Goal: Information Seeking & Learning: Learn about a topic

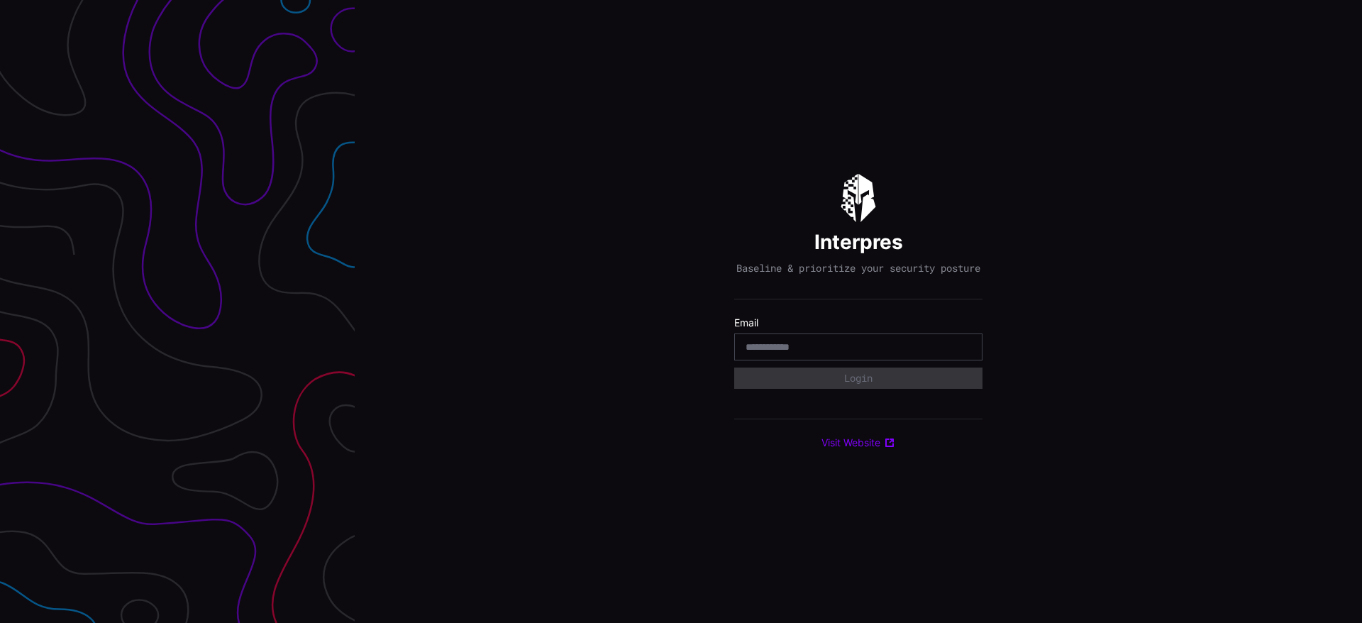
click at [768, 353] on input "email" at bounding box center [859, 347] width 226 height 13
type input "**********"
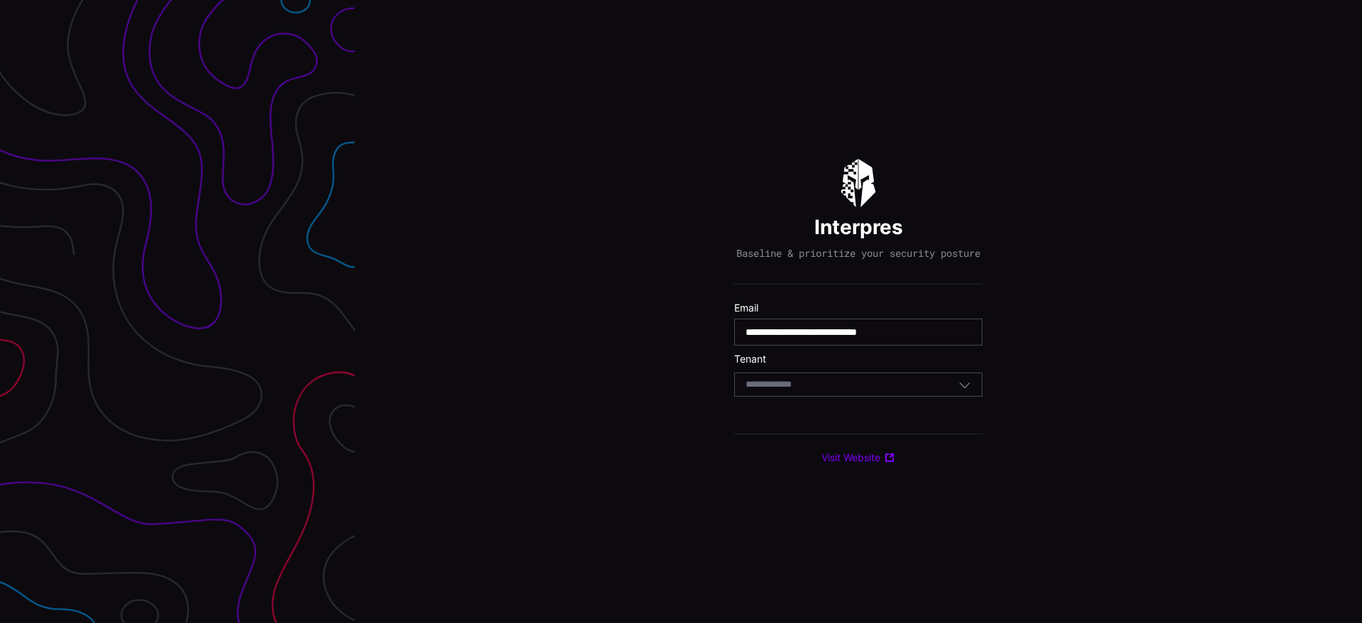
click at [852, 391] on div "Select Tenant" at bounding box center [852, 384] width 213 height 13
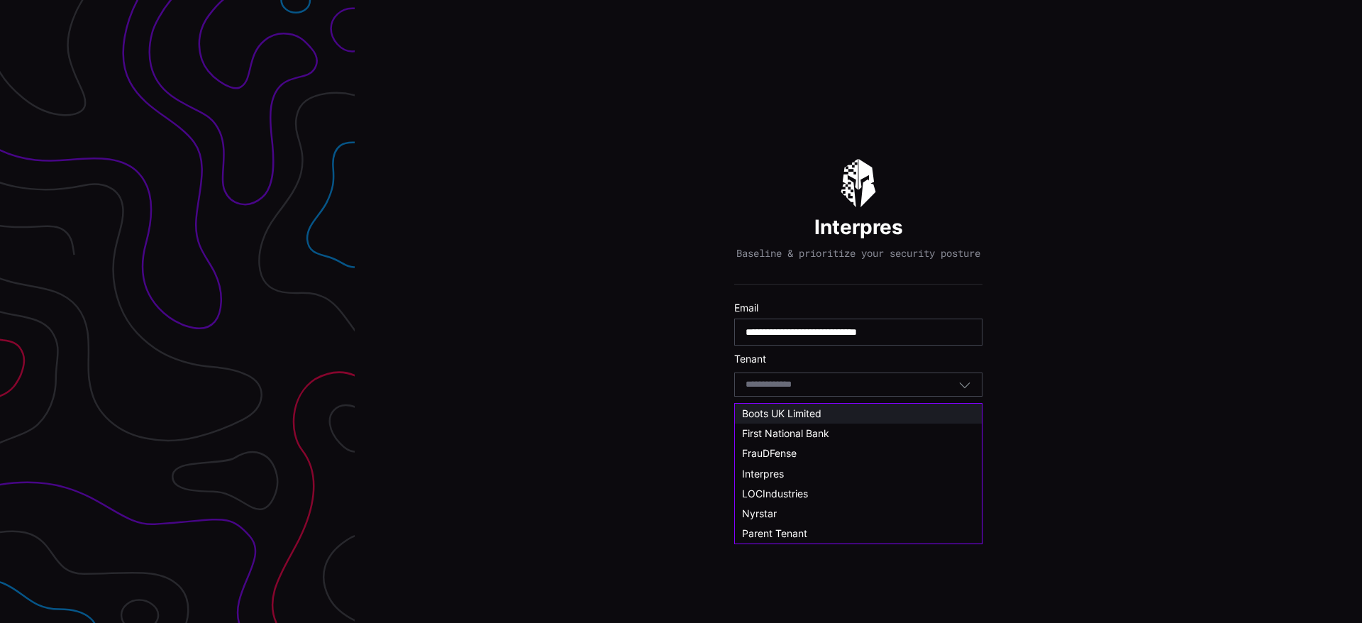
click at [821, 412] on span "Boots UK Limited" at bounding box center [781, 413] width 79 height 12
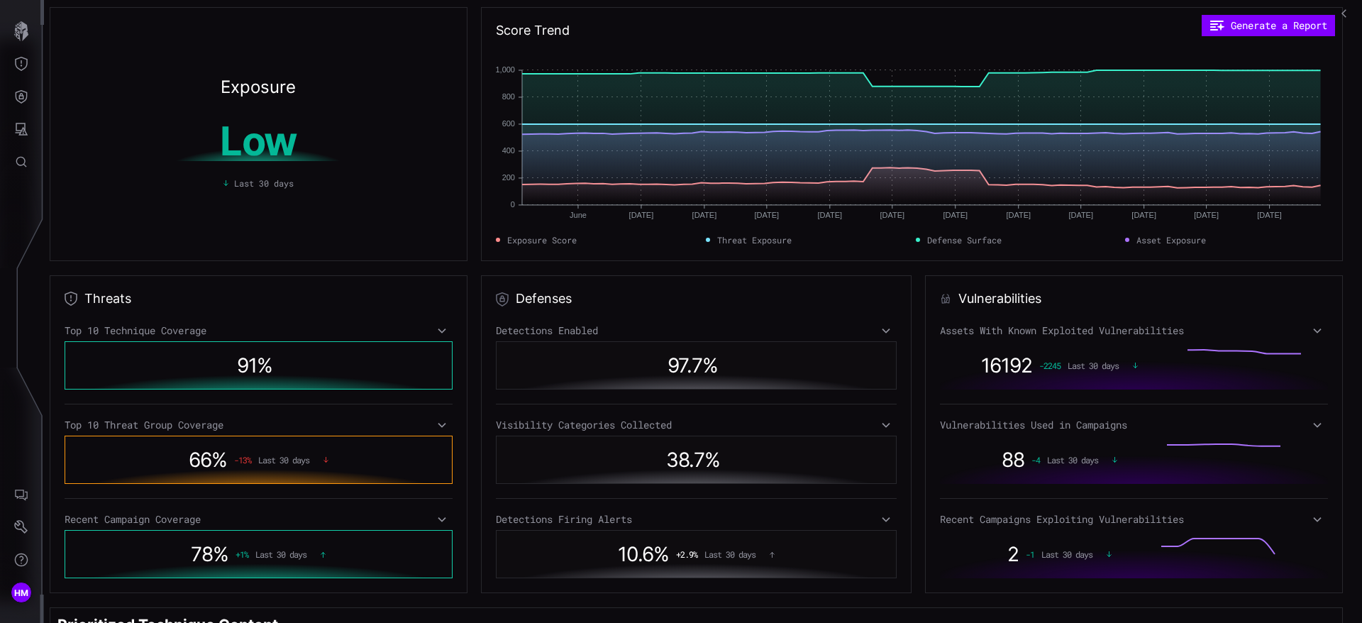
click at [441, 427] on icon at bounding box center [442, 424] width 10 height 11
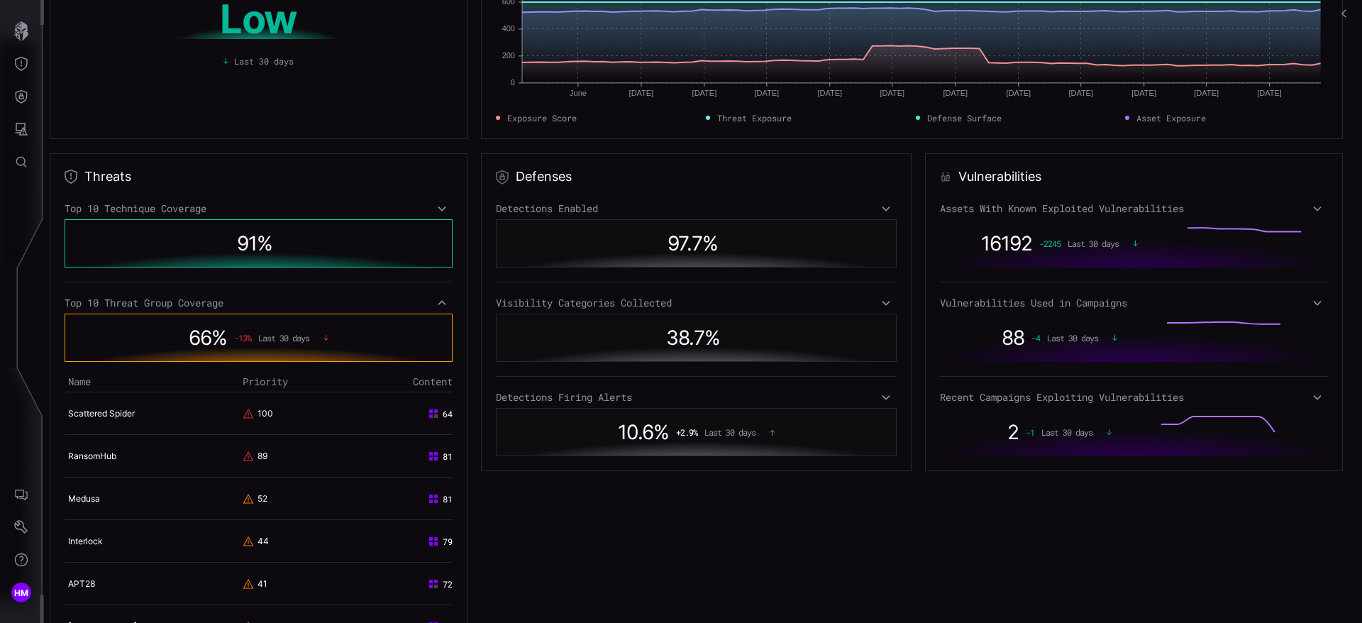
scroll to position [136, 0]
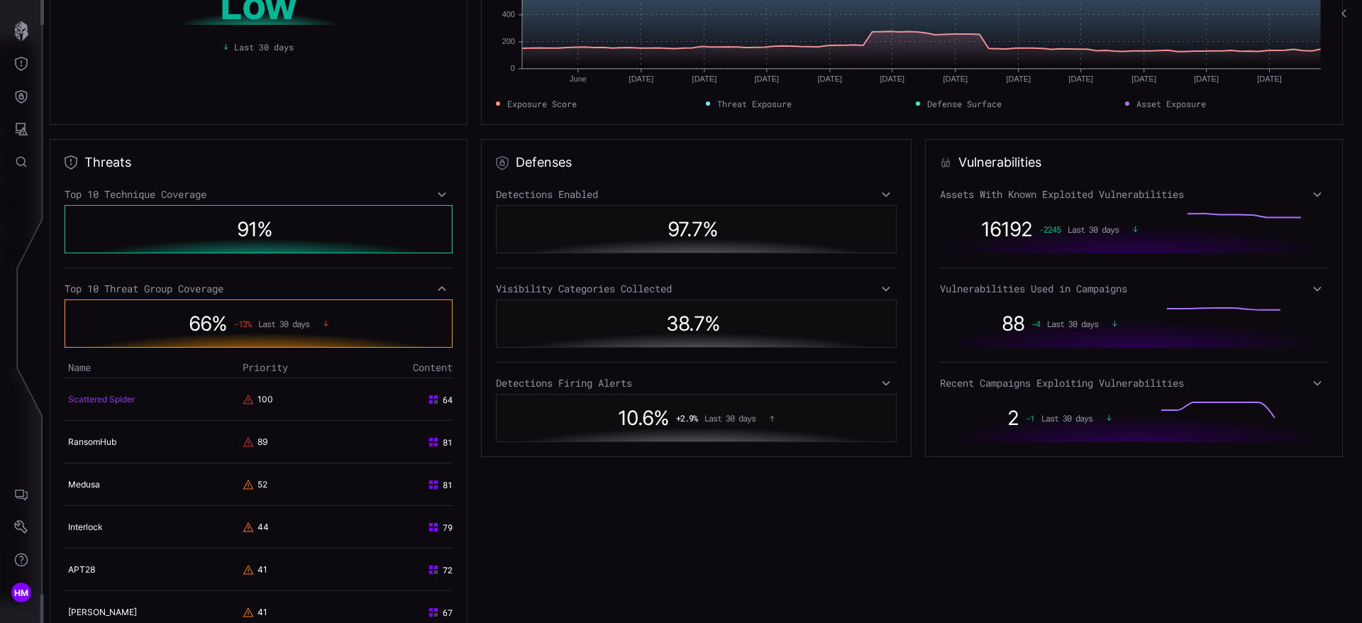
click at [119, 396] on link "Scattered Spider" at bounding box center [101, 399] width 67 height 11
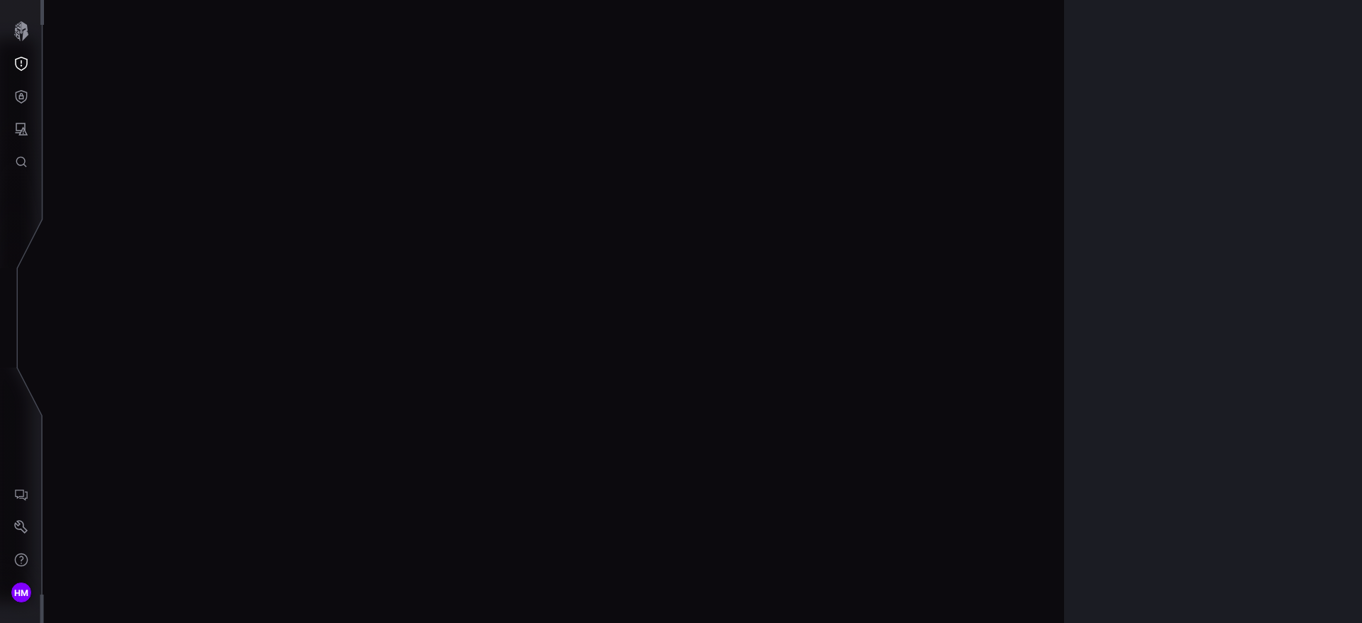
scroll to position [3003, 580]
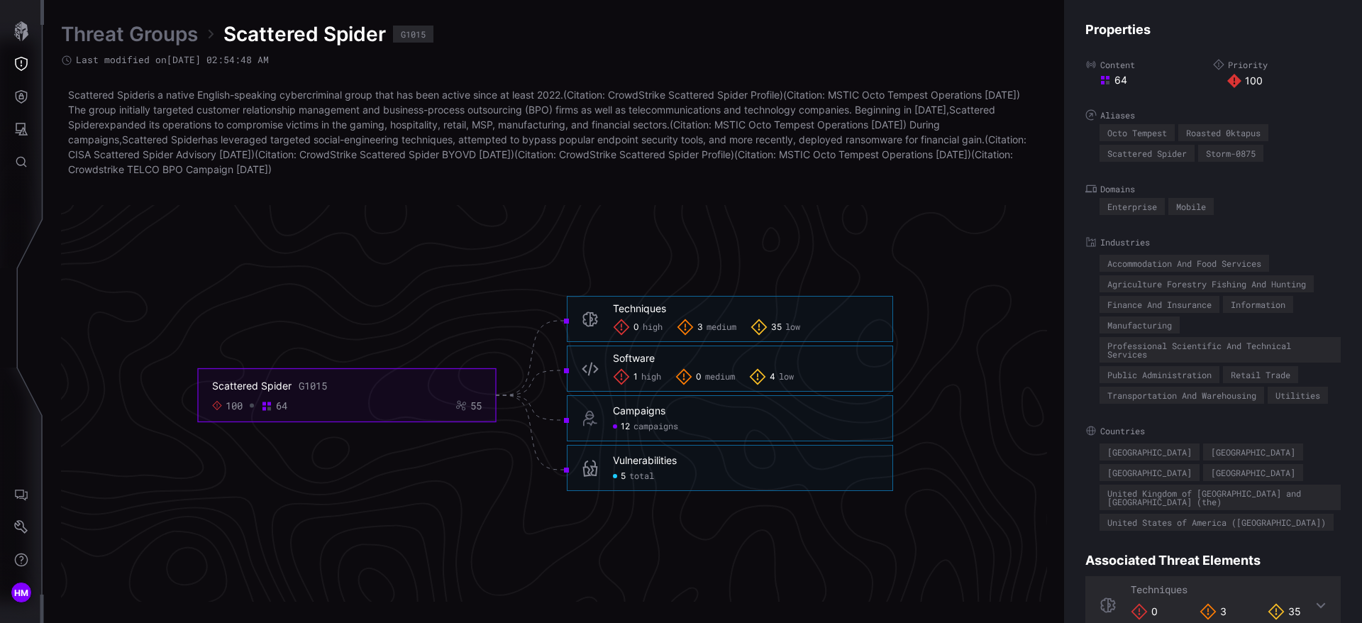
click at [656, 378] on span "high" at bounding box center [651, 377] width 20 height 11
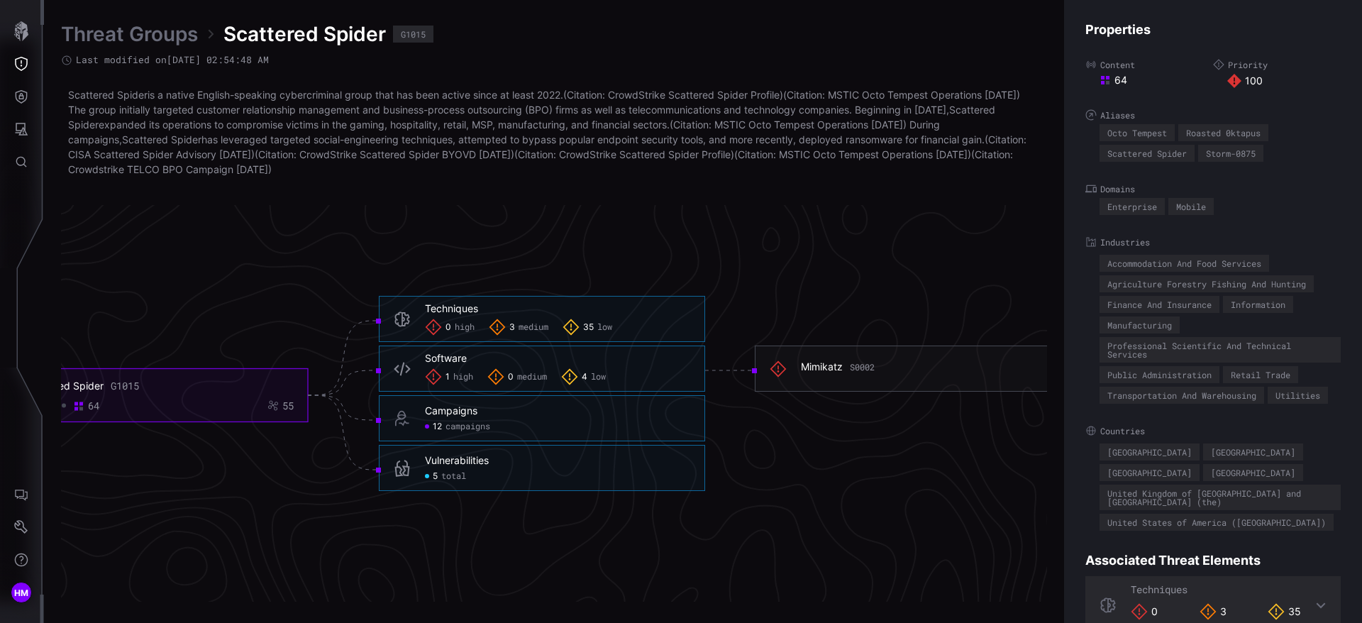
click at [527, 323] on span "medium" at bounding box center [534, 327] width 30 height 11
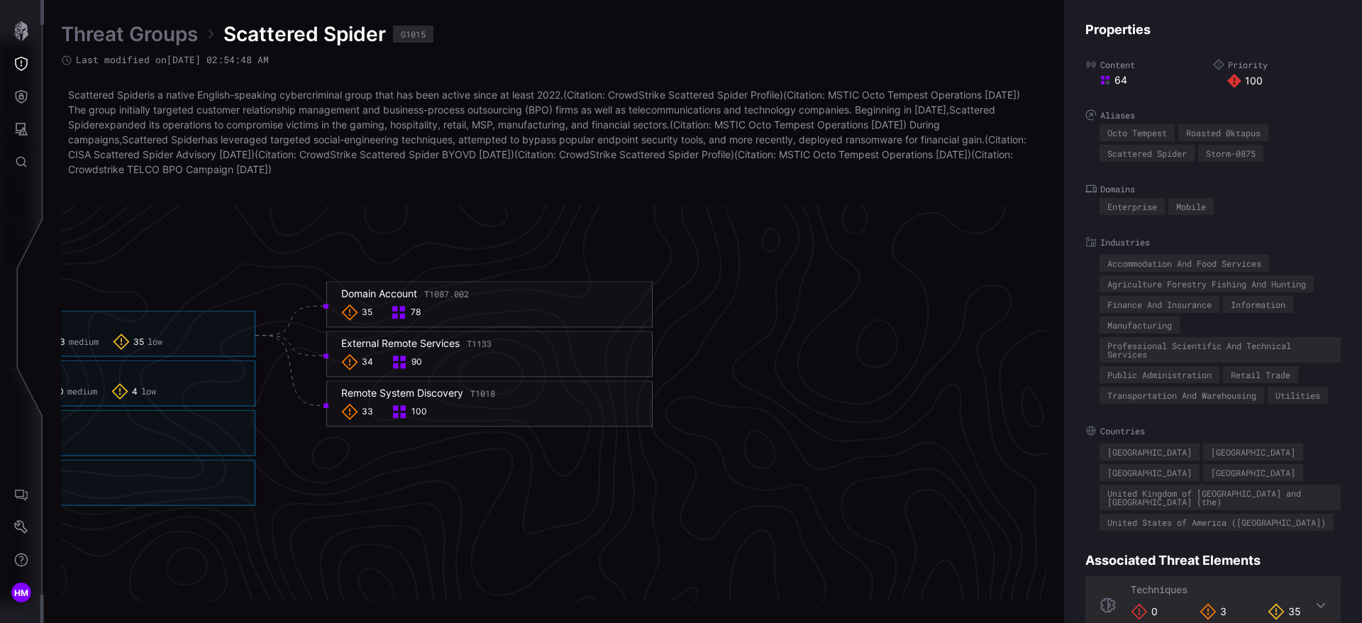
scroll to position [3003, 1076]
